Goal: Understand process/instructions: Learn how to perform a task or action

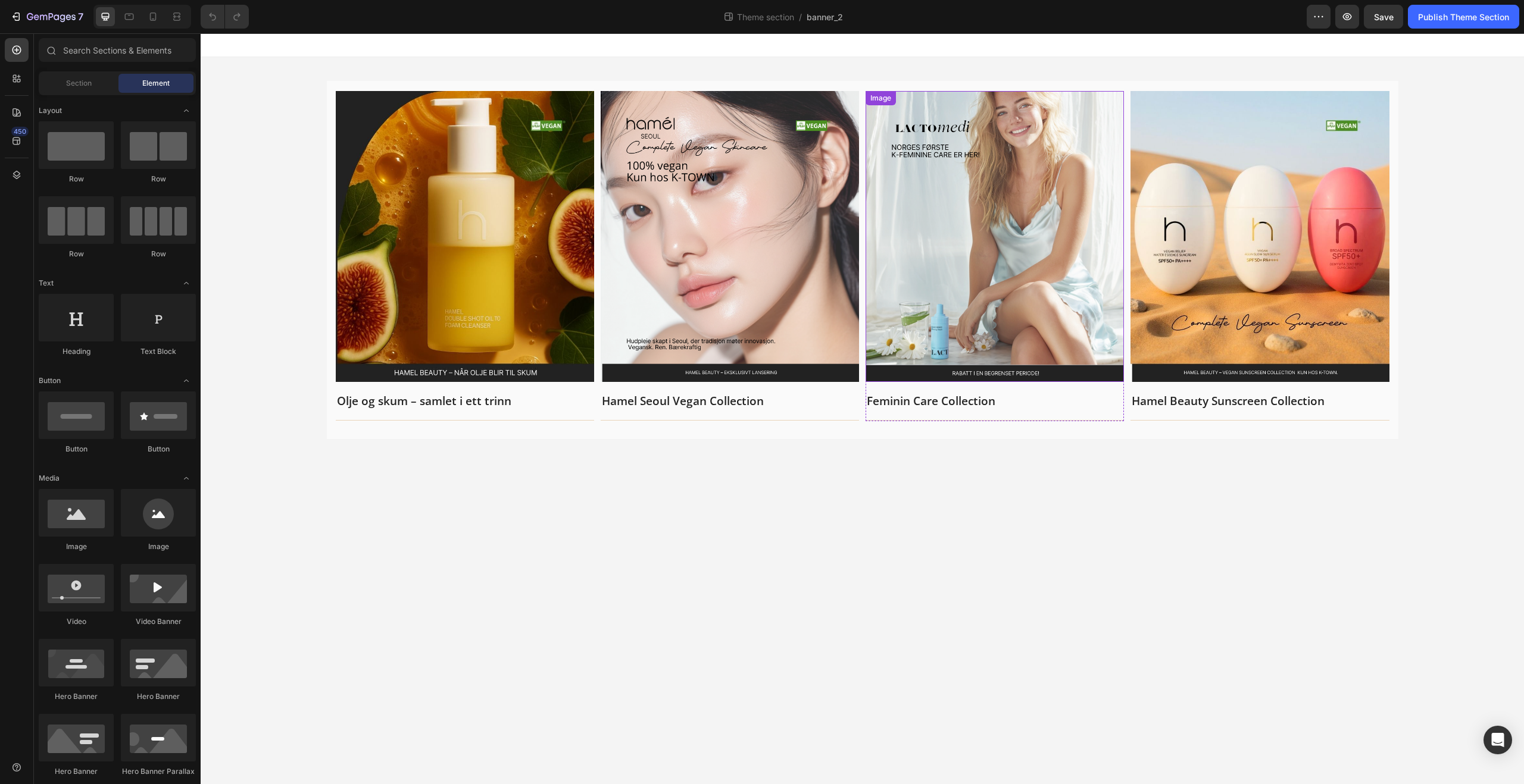
click at [1002, 230] on img at bounding box center [994, 236] width 258 height 291
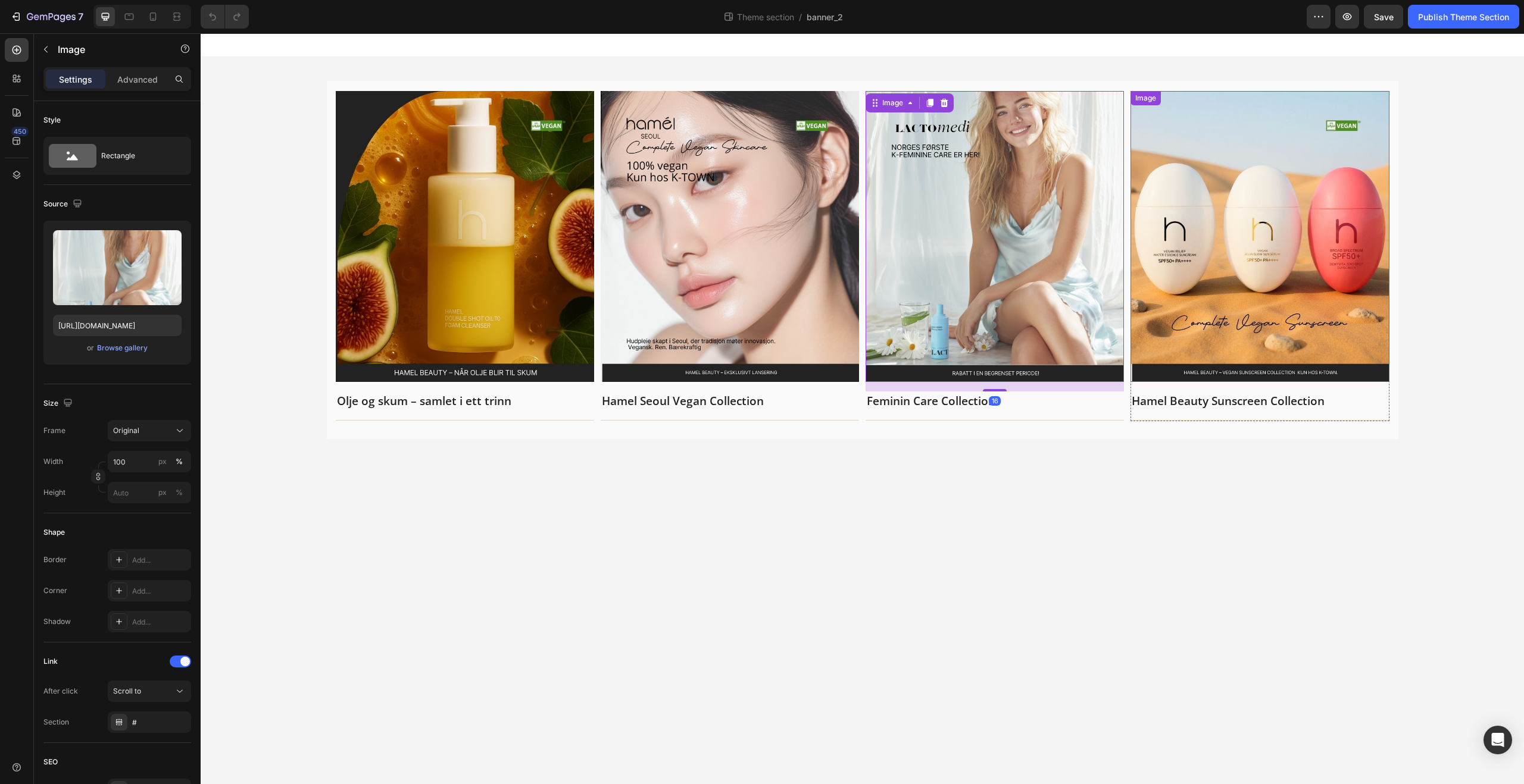
click at [1186, 255] on img at bounding box center [1259, 236] width 258 height 291
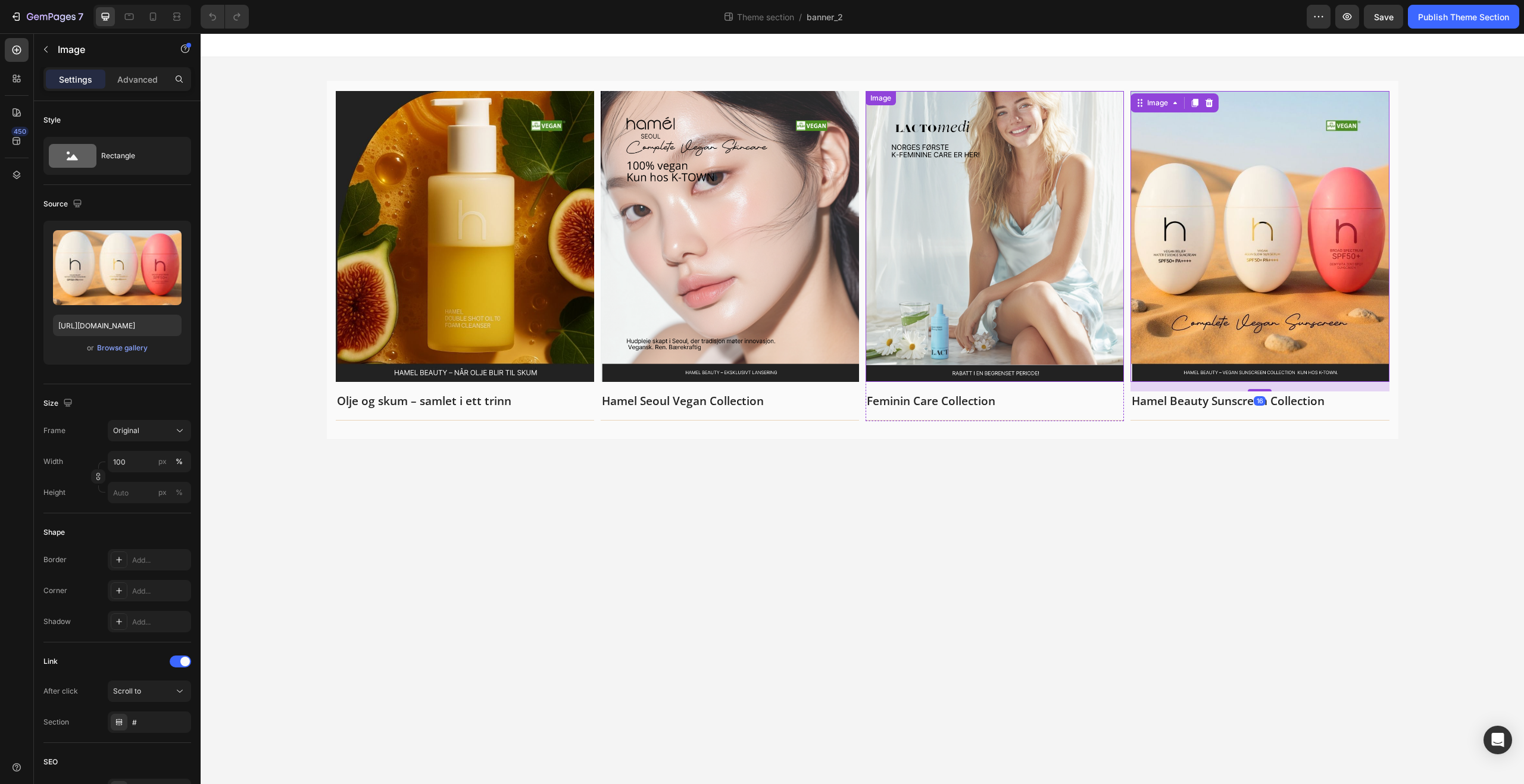
click at [1033, 251] on img at bounding box center [994, 236] width 258 height 291
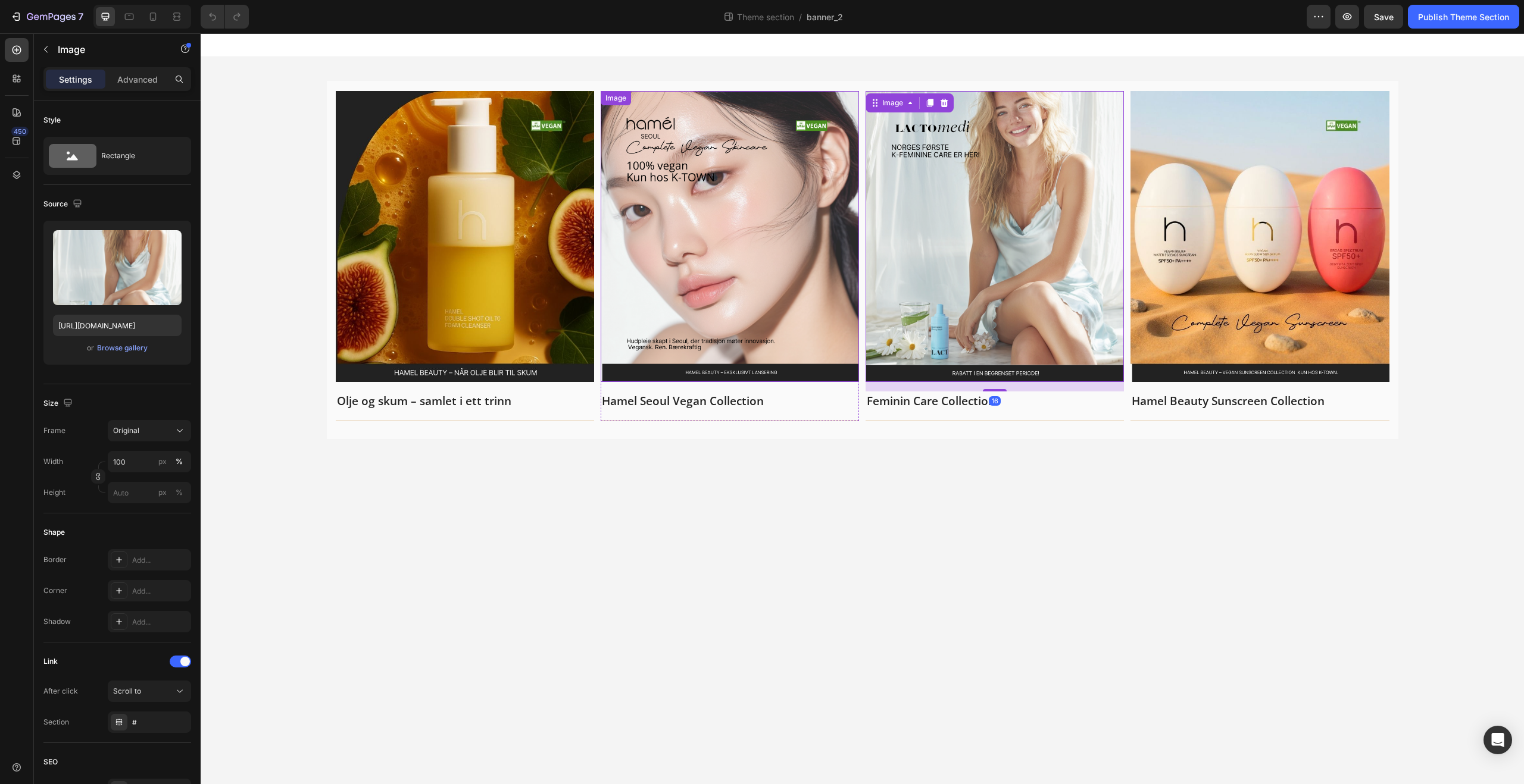
click at [746, 242] on img at bounding box center [729, 236] width 258 height 291
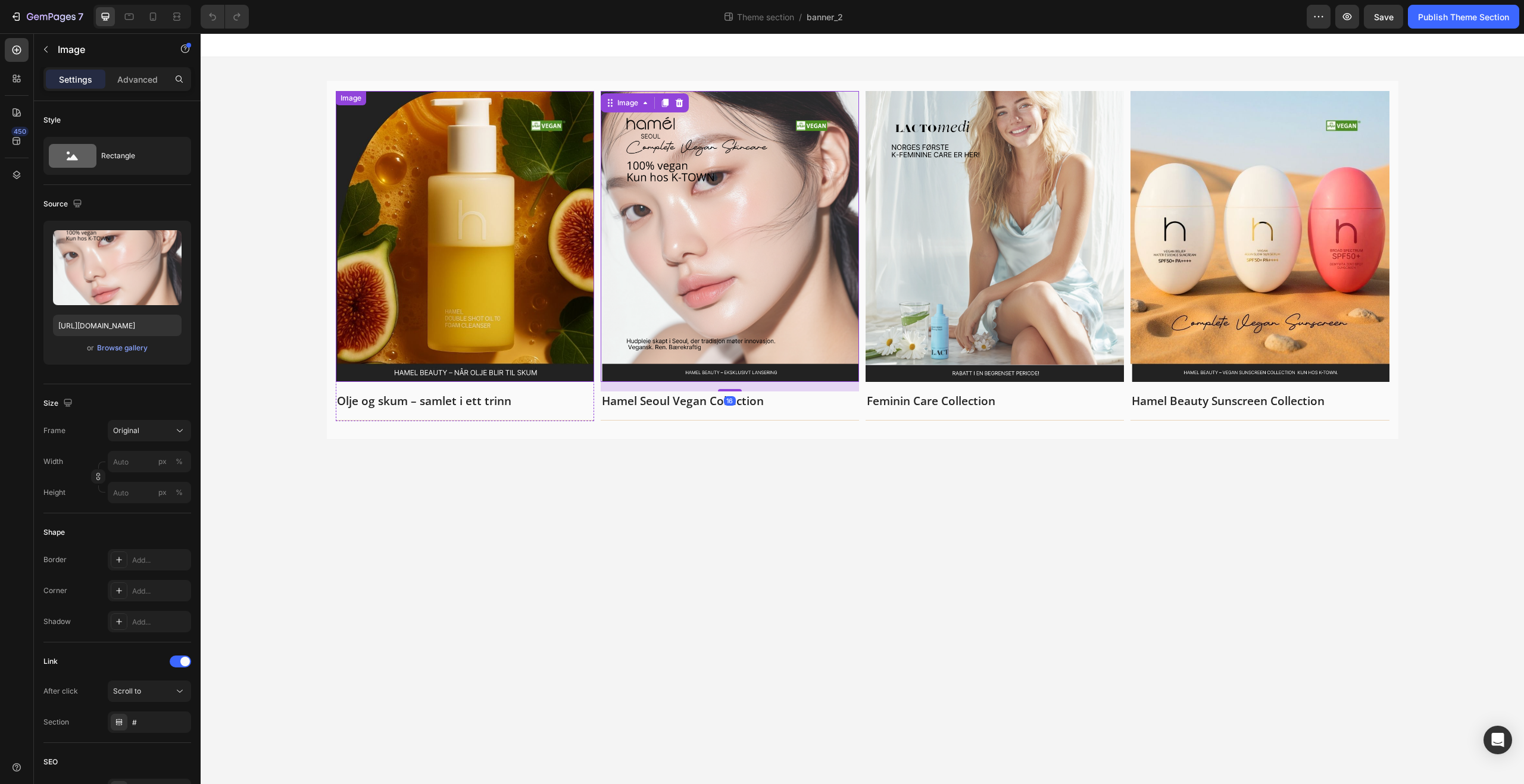
click at [396, 251] on img at bounding box center [464, 236] width 258 height 291
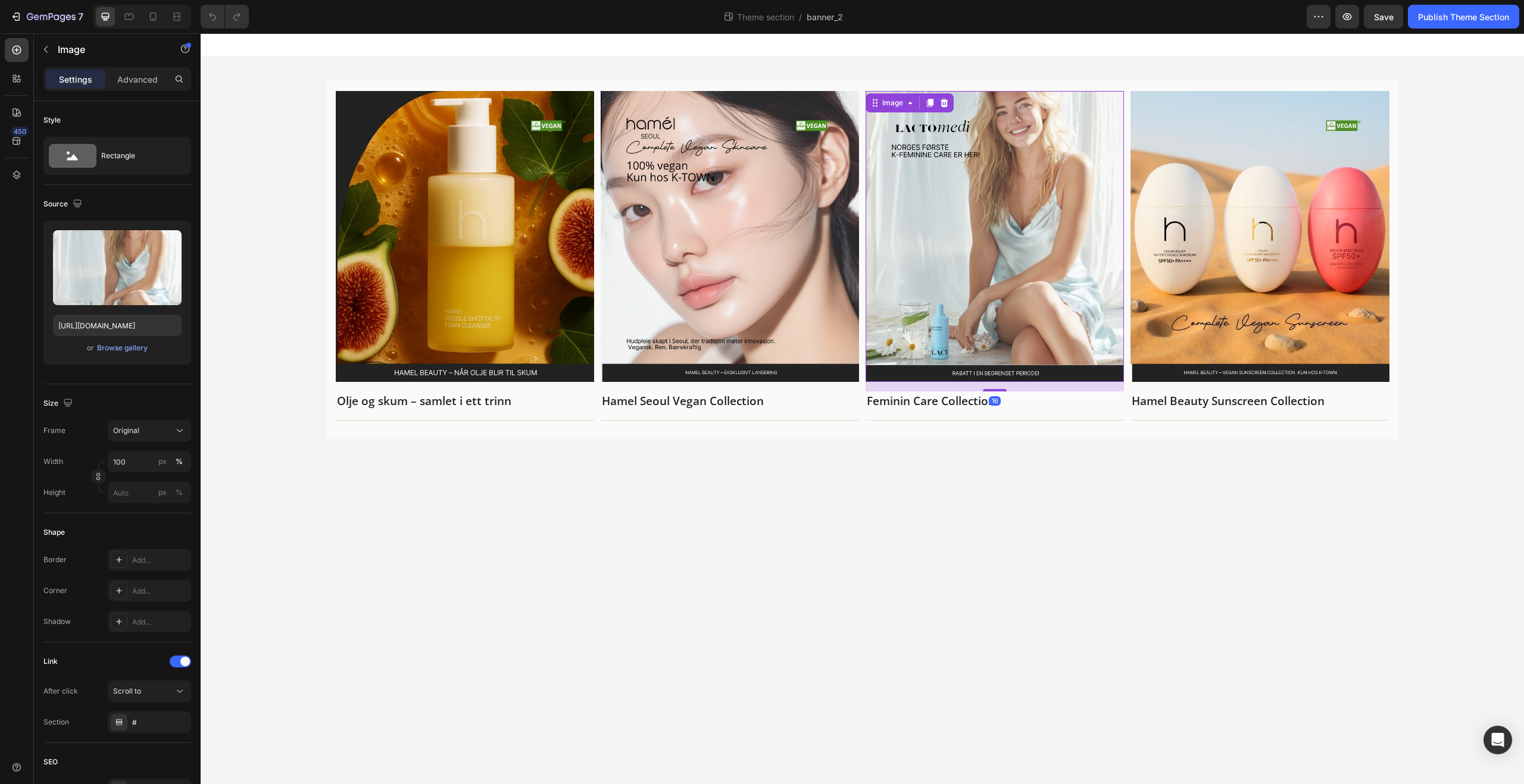
click at [886, 249] on img at bounding box center [994, 236] width 258 height 291
click at [1176, 233] on img at bounding box center [1259, 236] width 258 height 291
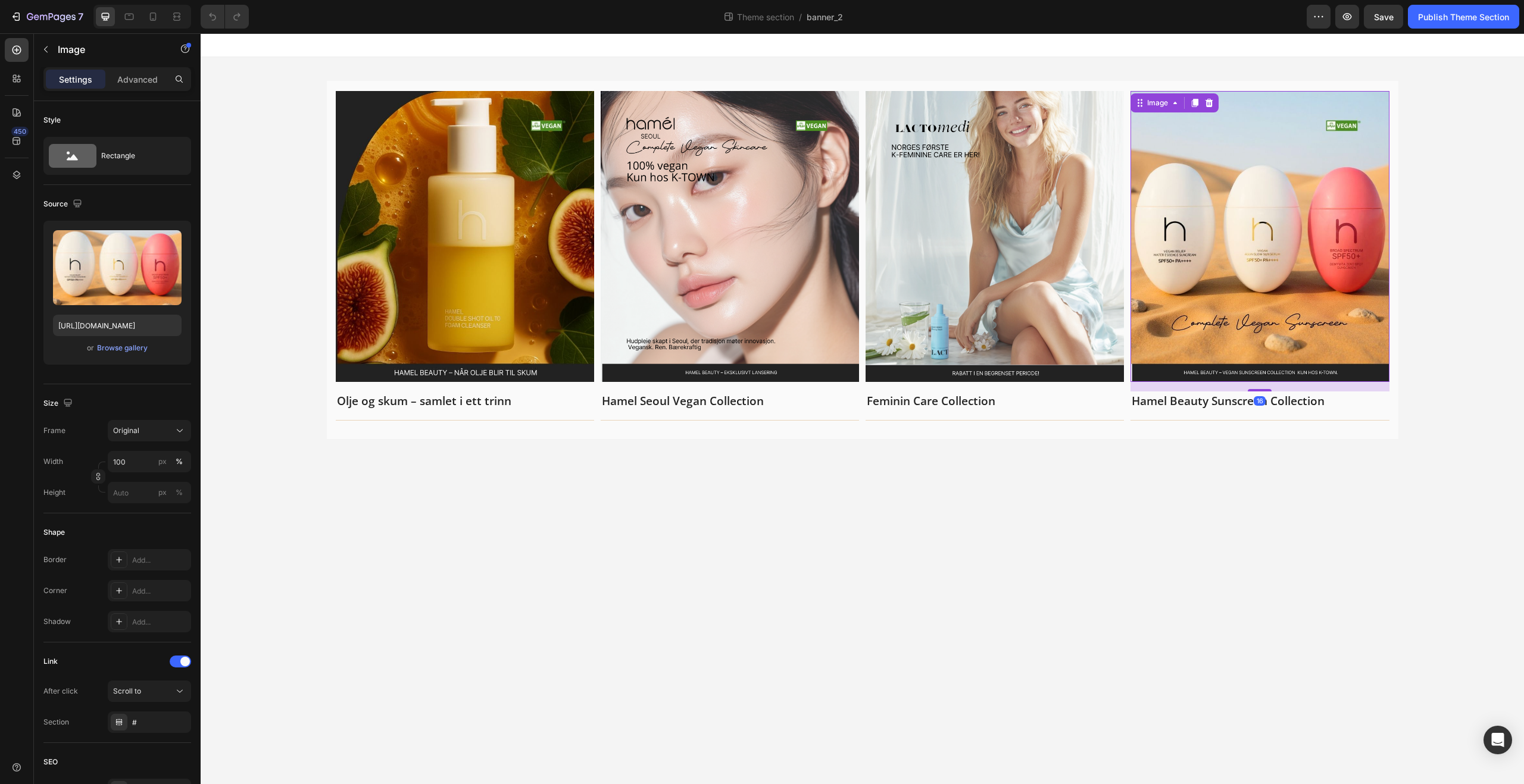
click at [1013, 245] on img at bounding box center [994, 236] width 258 height 291
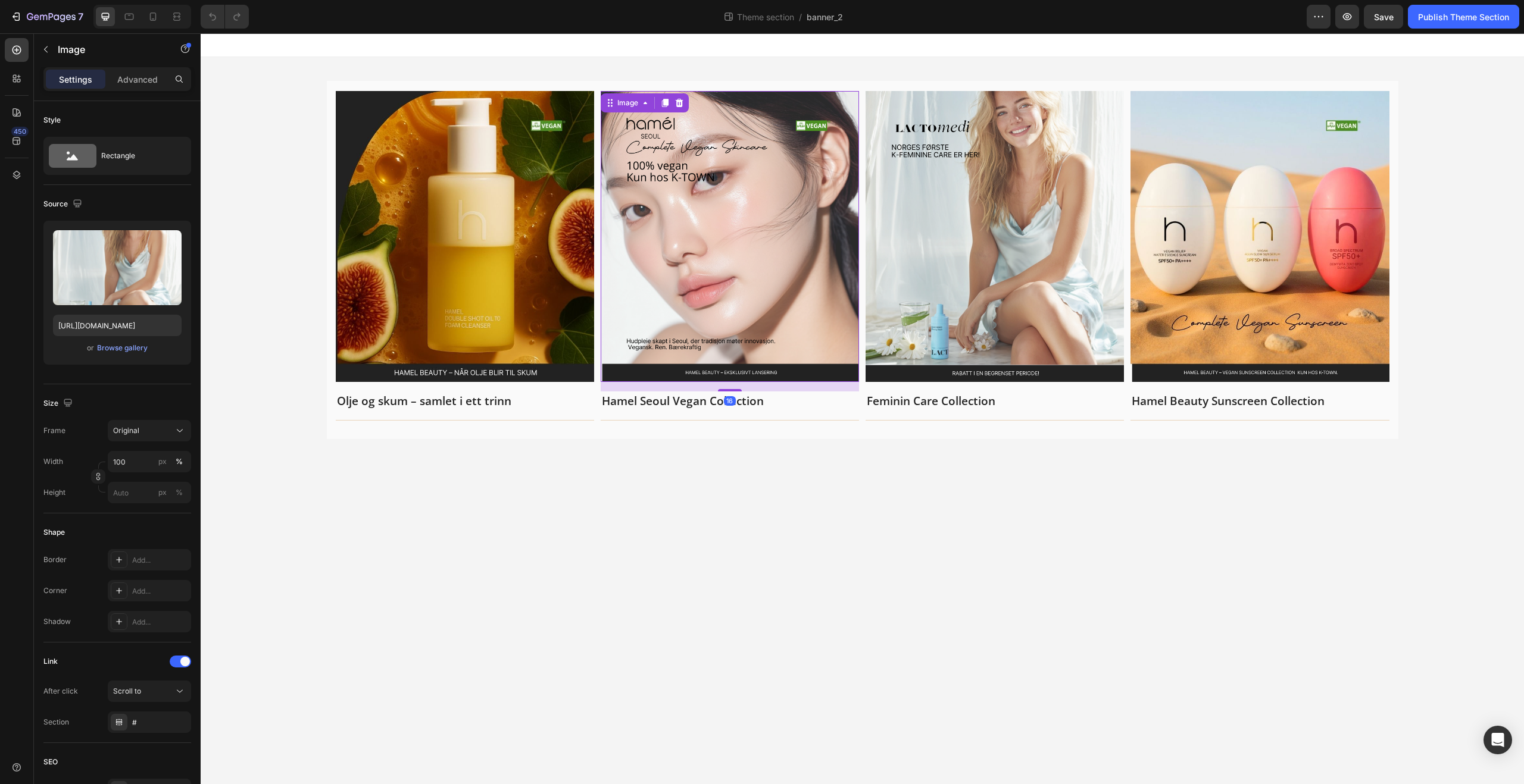
click at [777, 250] on img at bounding box center [729, 236] width 258 height 291
click at [410, 255] on img at bounding box center [464, 236] width 258 height 291
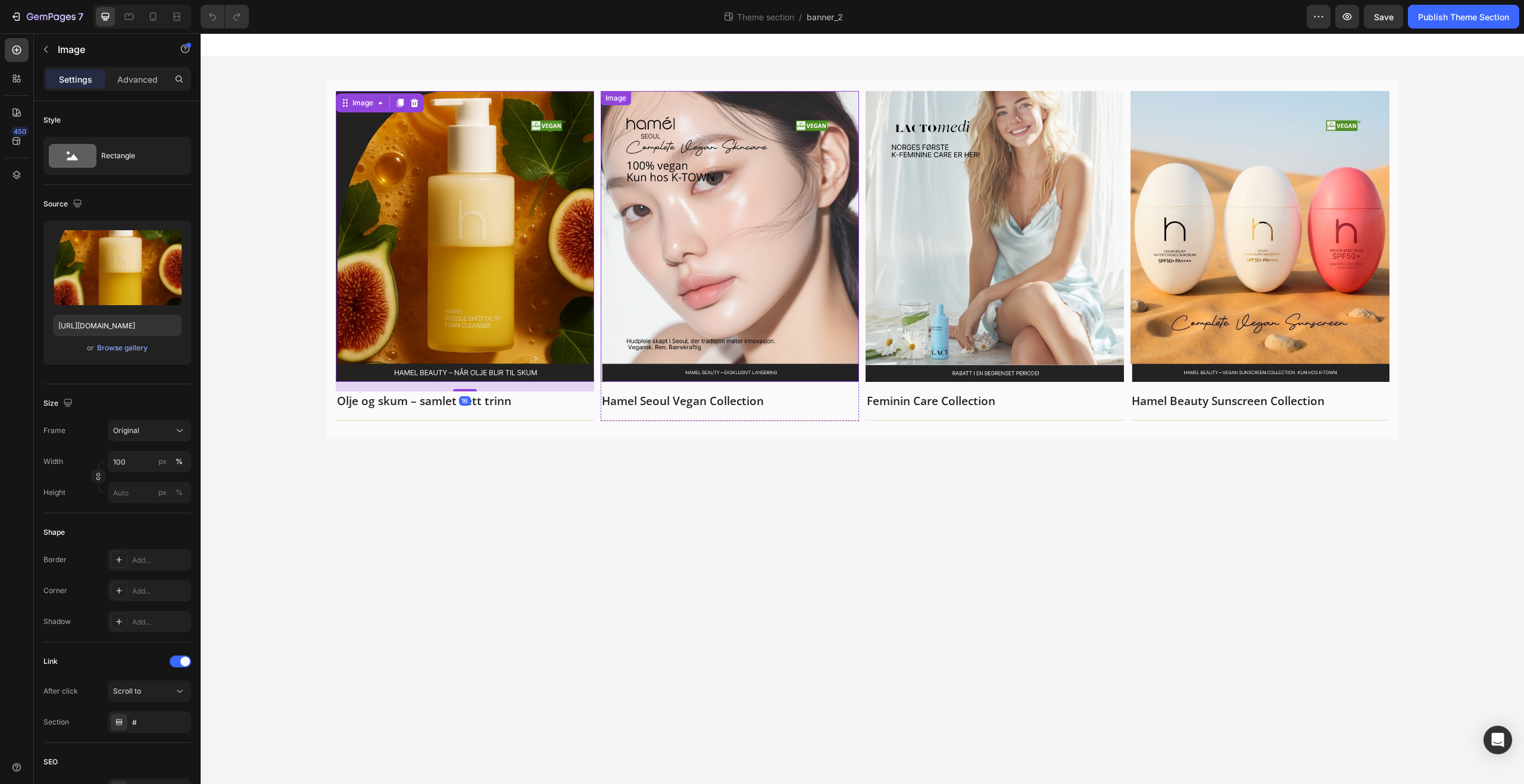
click at [660, 252] on img at bounding box center [729, 236] width 258 height 291
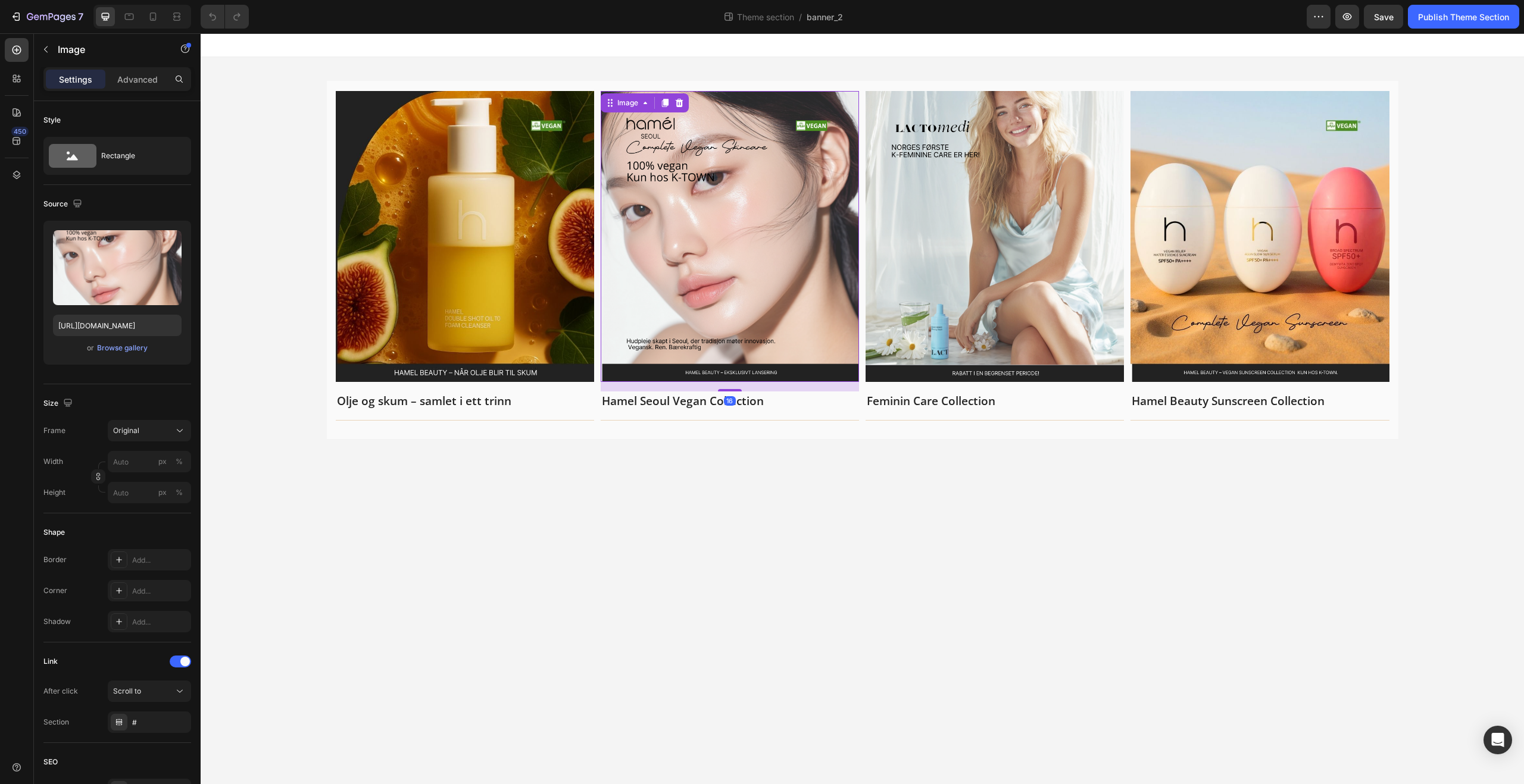
click at [976, 230] on img at bounding box center [994, 236] width 258 height 291
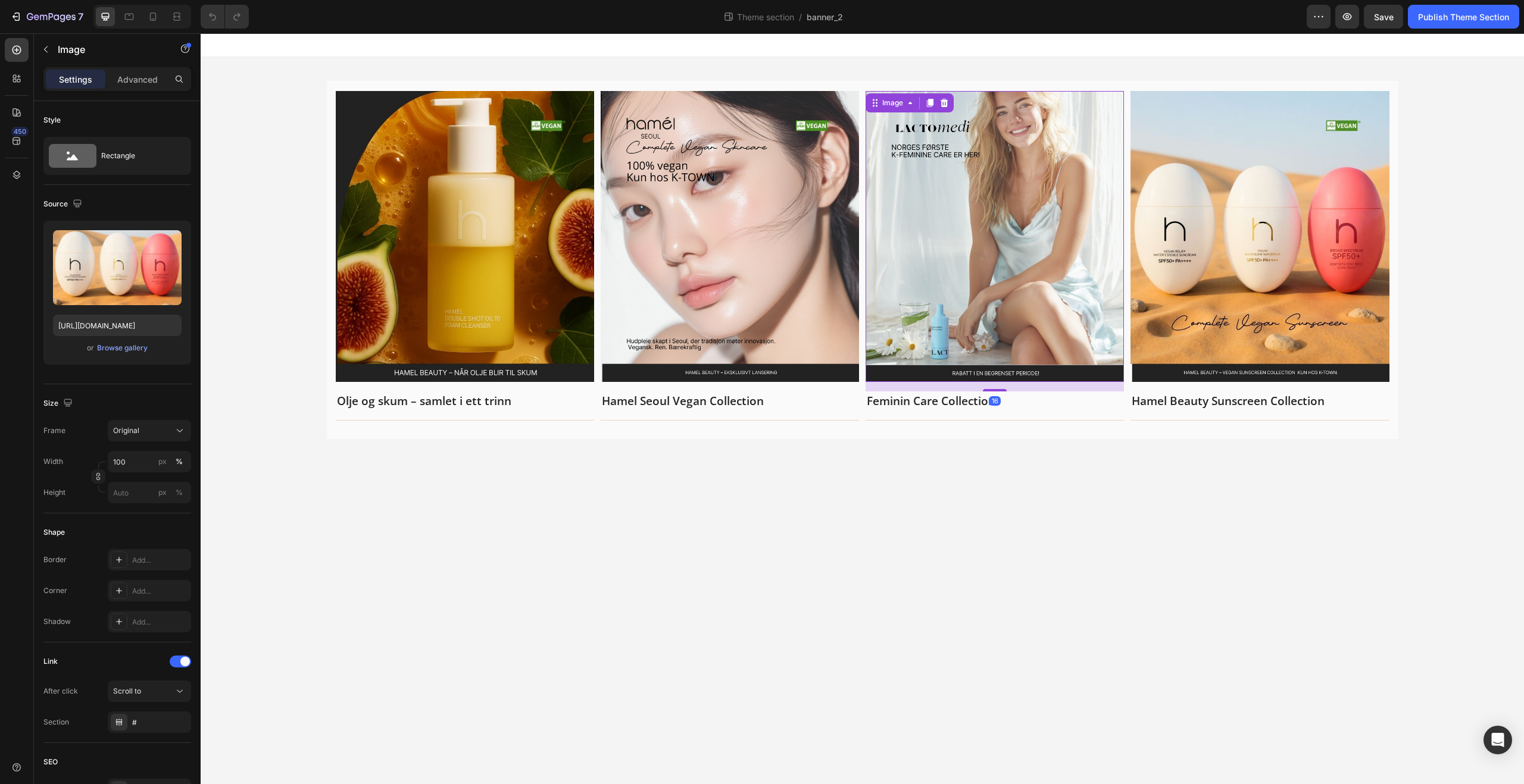
click at [1244, 224] on img at bounding box center [1259, 236] width 258 height 291
click at [1099, 235] on img at bounding box center [994, 236] width 258 height 291
click at [1251, 467] on body "Image Olje og skum – samlet i ett trinn Text block Title Line Row Image Hamel S…" at bounding box center [862, 409] width 1323 height 751
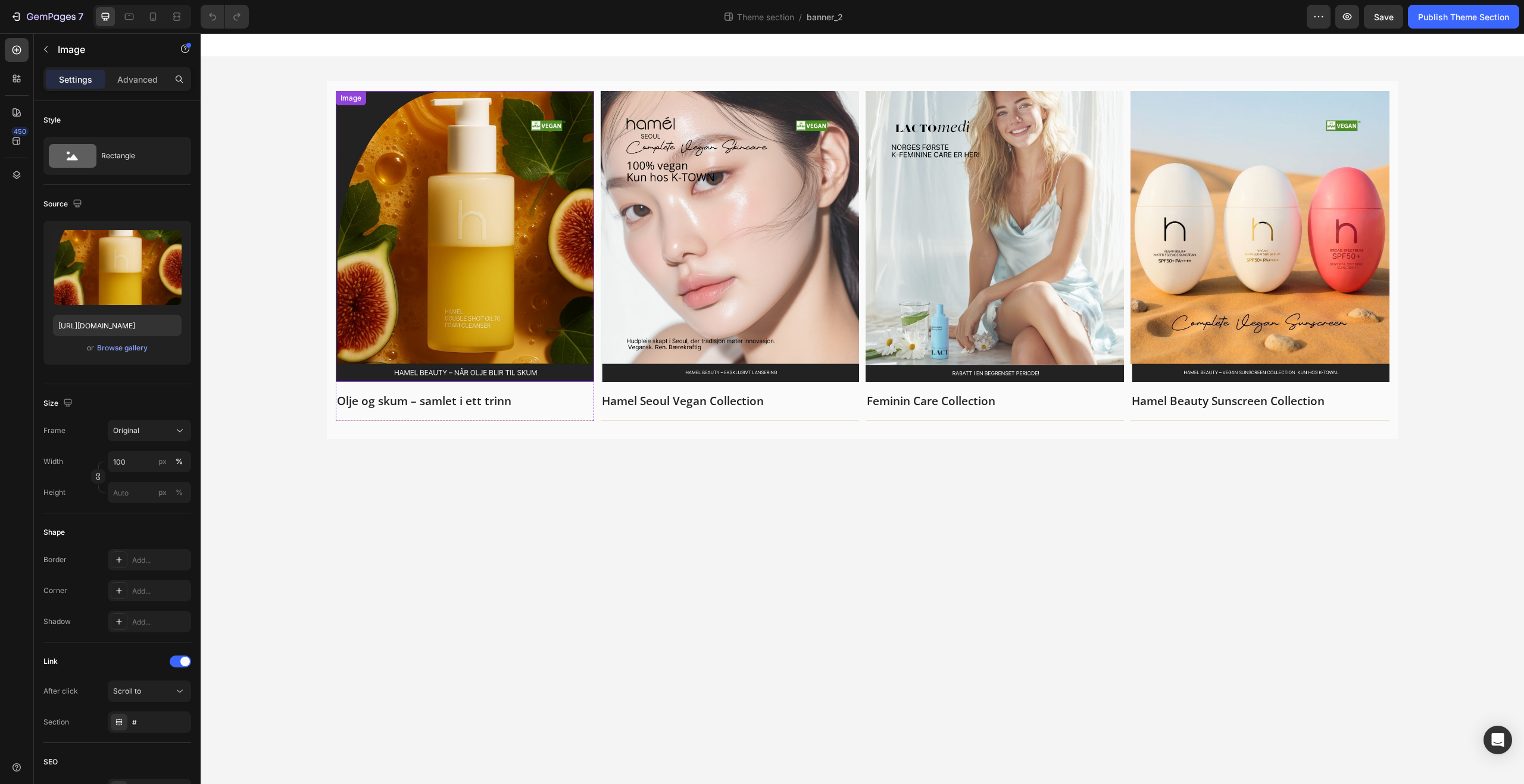
click at [515, 293] on img at bounding box center [464, 236] width 258 height 291
click at [518, 401] on p "Olje og skum – samlet i ett trinn" at bounding box center [465, 401] width 256 height 17
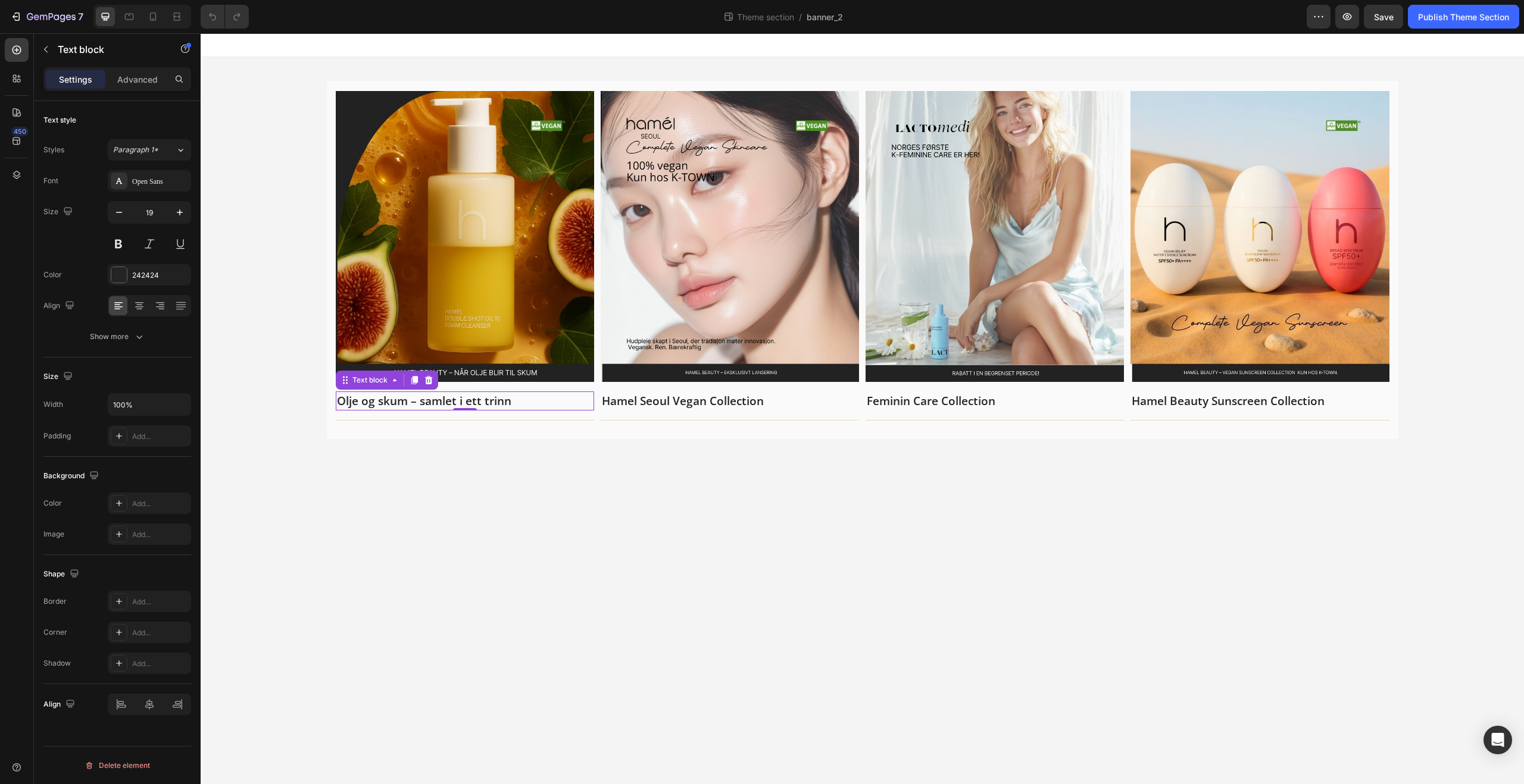
click at [612, 469] on body "Image Olje og skum – samlet i ett trinn Text block 0 Title Line Row Image Hamel…" at bounding box center [862, 409] width 1323 height 751
